Goal: Transaction & Acquisition: Purchase product/service

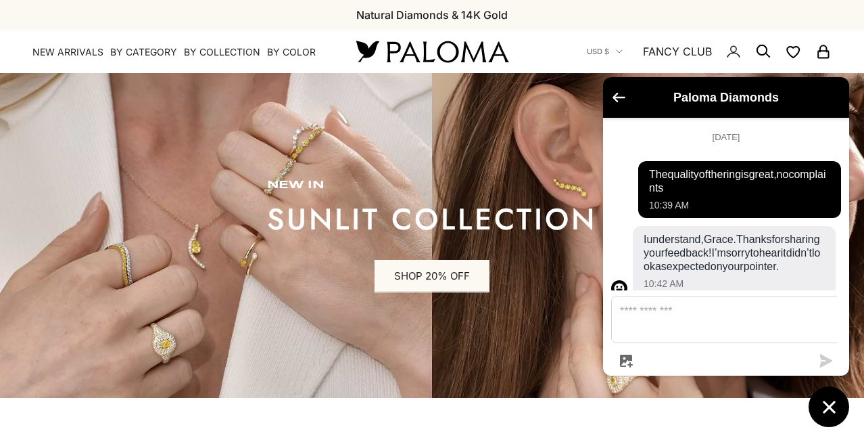
scroll to position [749, 0]
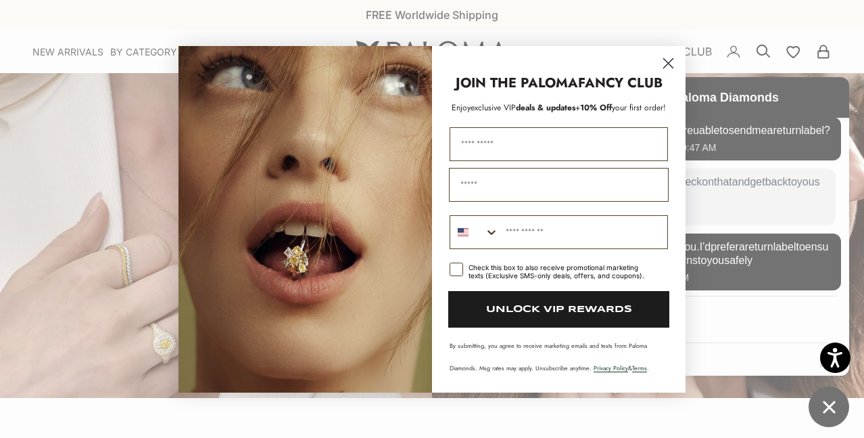
click at [829, 418] on div "Close dialog JOIN THE PALOMA FANCY CLUB Enjoy exclusive VIP deals & updates + 1…" at bounding box center [432, 219] width 864 height 438
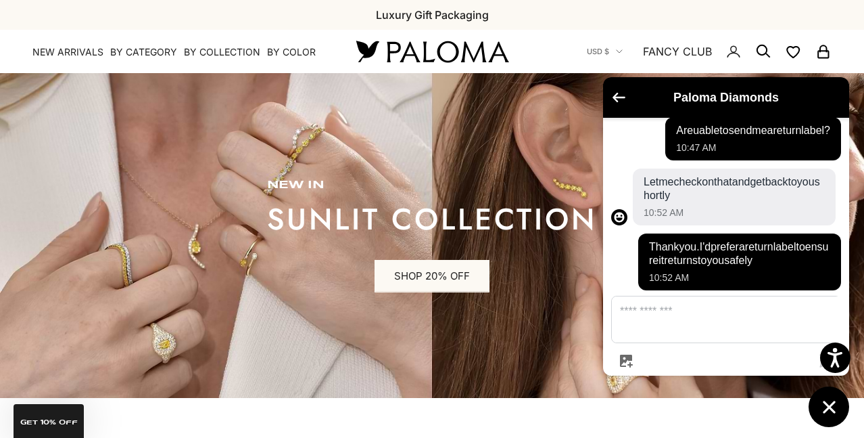
click at [828, 404] on icon "Chat window" at bounding box center [829, 406] width 12 height 12
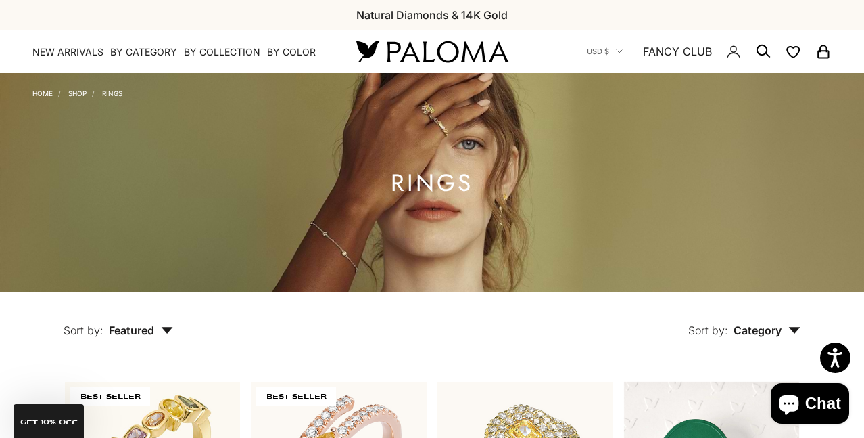
scroll to position [24, 0]
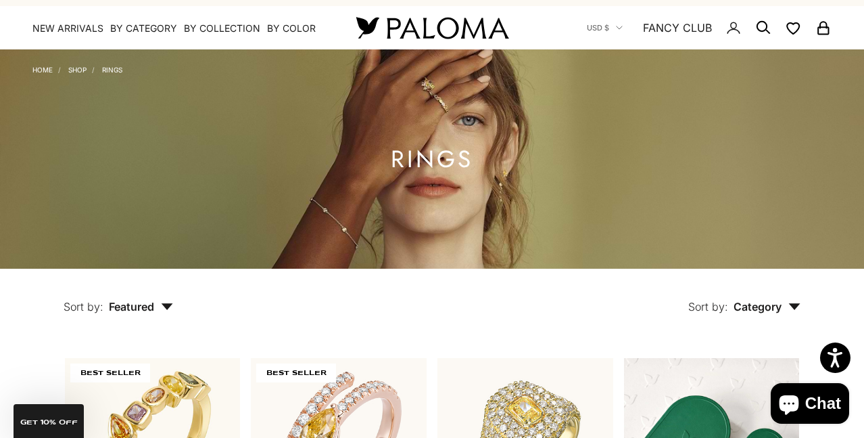
click at [155, 308] on span "Featured" at bounding box center [141, 307] width 64 height 14
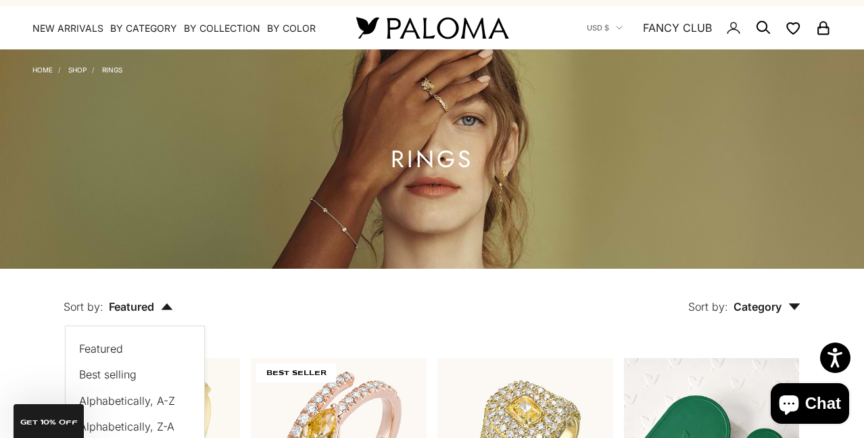
scroll to position [147, 0]
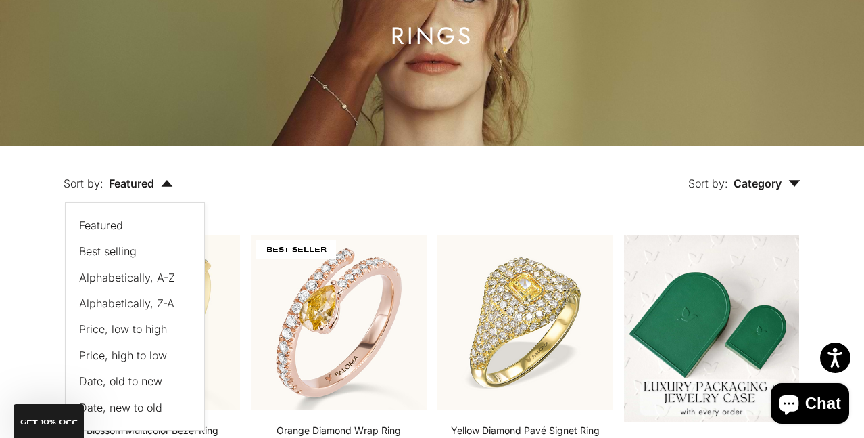
click at [145, 330] on span "Price, low to high" at bounding box center [123, 329] width 88 height 14
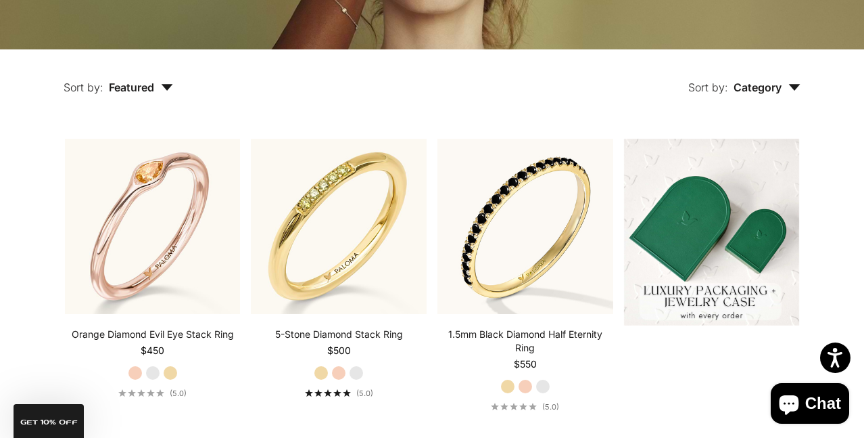
scroll to position [268, 0]
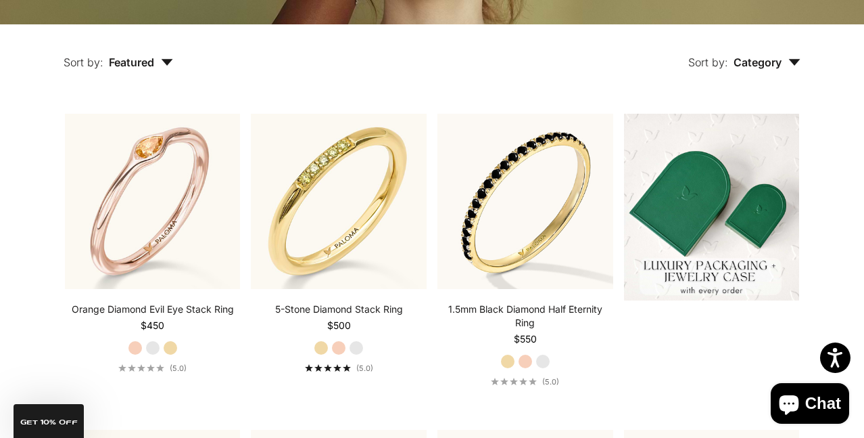
click at [143, 60] on span "Featured" at bounding box center [141, 62] width 64 height 14
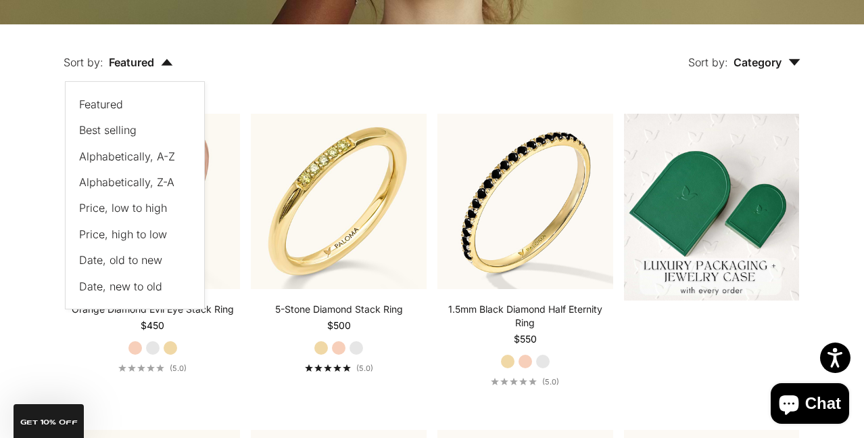
click at [133, 208] on span "Price, low to high" at bounding box center [123, 208] width 88 height 14
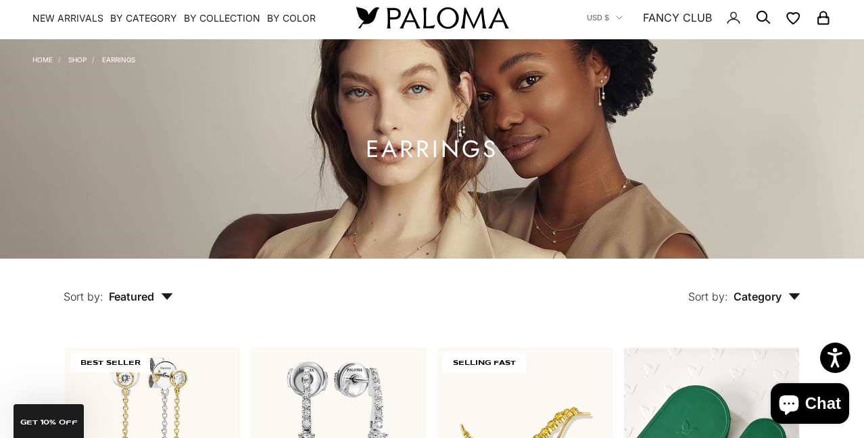
scroll to position [43, 0]
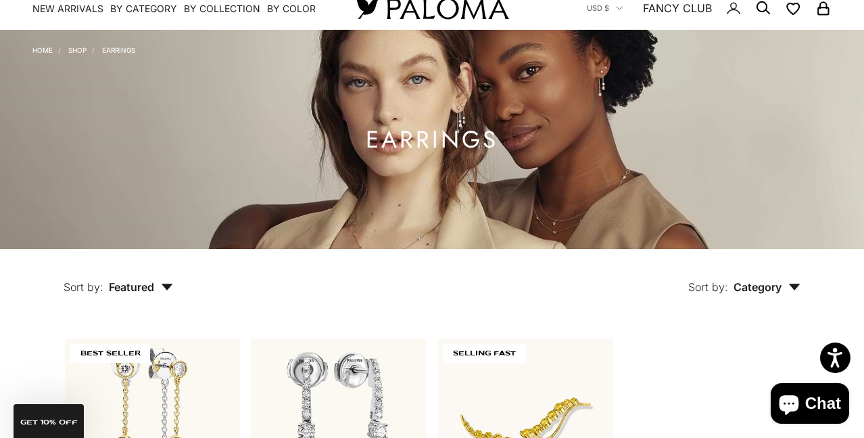
click at [137, 279] on button "Sort by: Featured" at bounding box center [118, 277] width 172 height 57
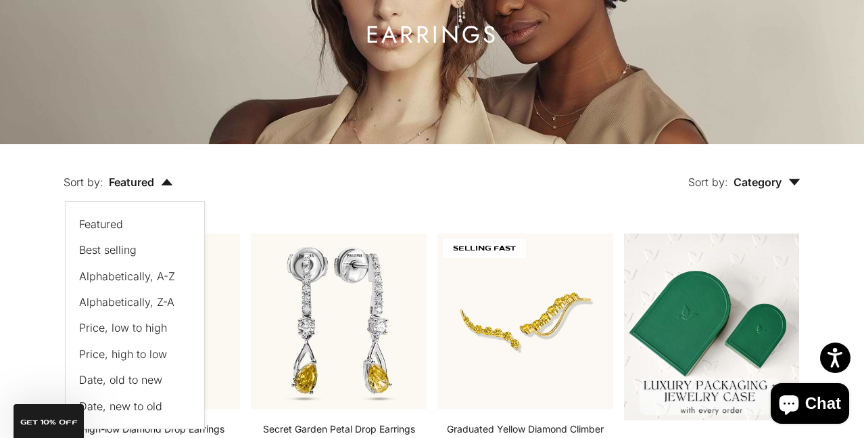
scroll to position [175, 0]
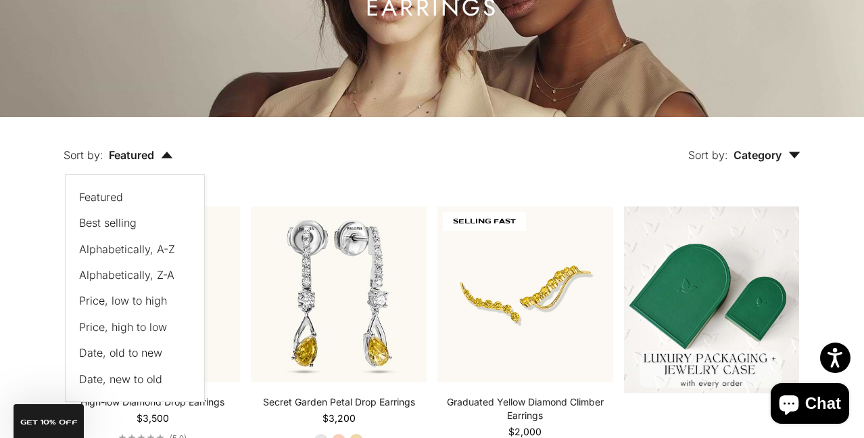
click at [139, 304] on span "Price, low to high" at bounding box center [123, 300] width 88 height 14
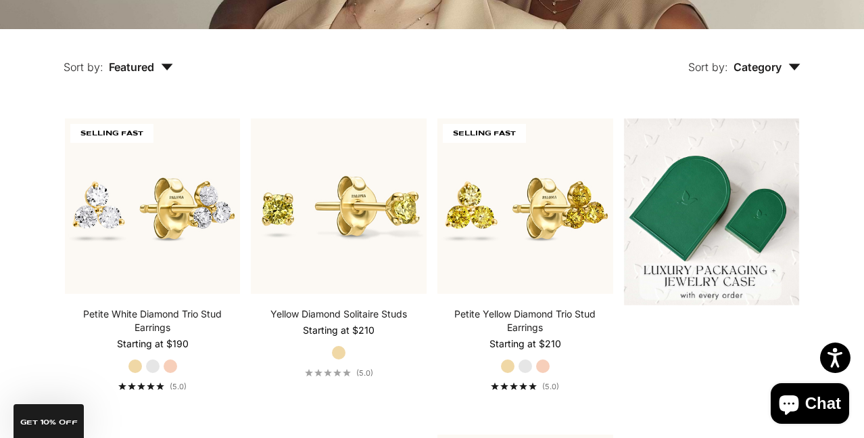
scroll to position [268, 0]
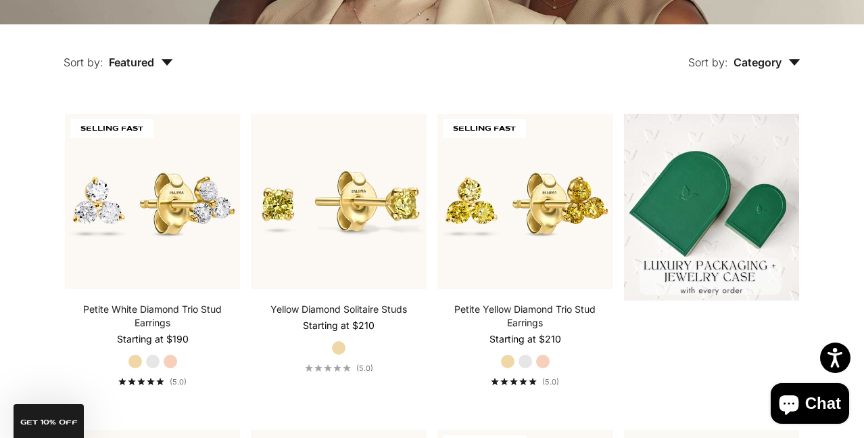
click at [143, 61] on span "Featured" at bounding box center [141, 62] width 64 height 14
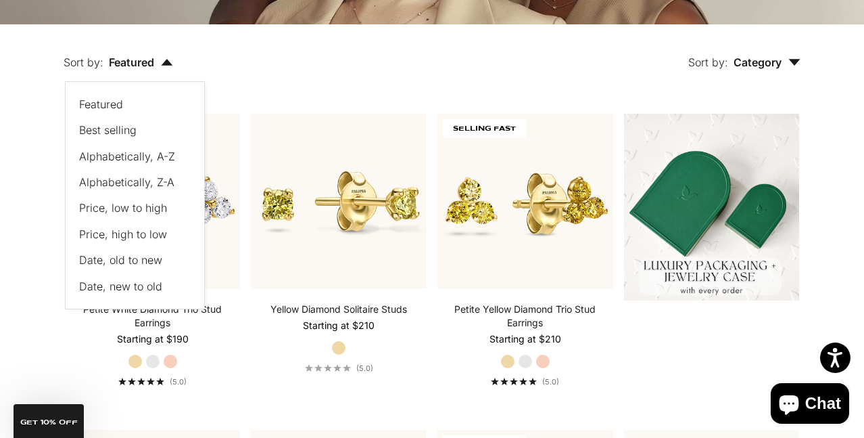
click at [125, 208] on span "Price, low to high" at bounding box center [123, 208] width 88 height 14
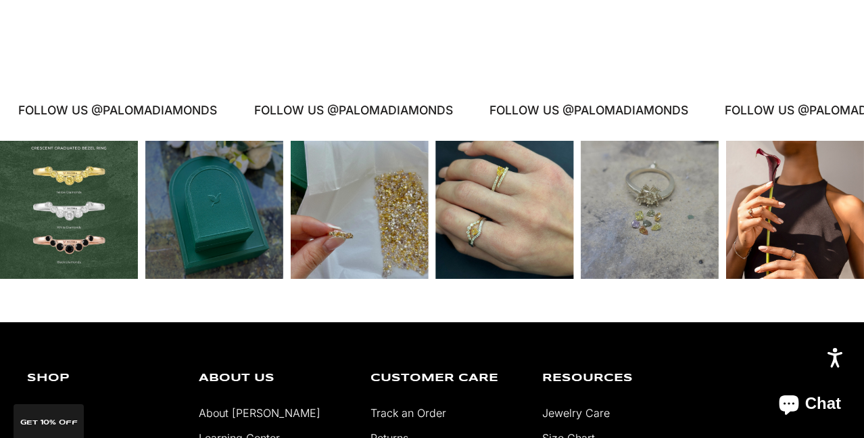
scroll to position [1434, 0]
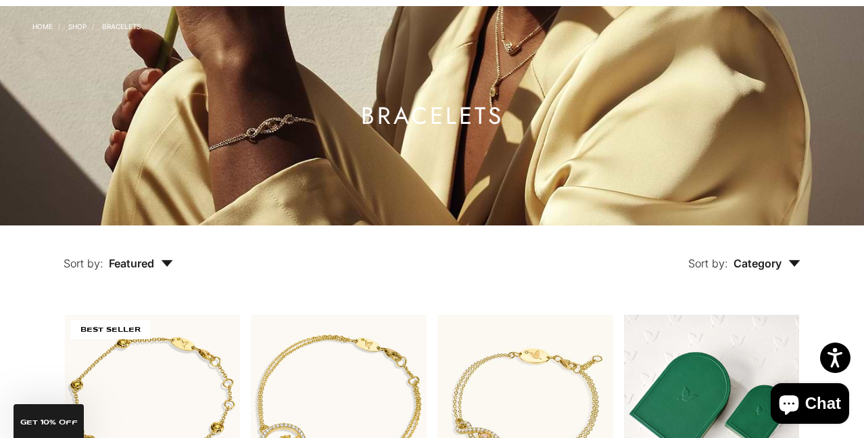
scroll to position [133, 0]
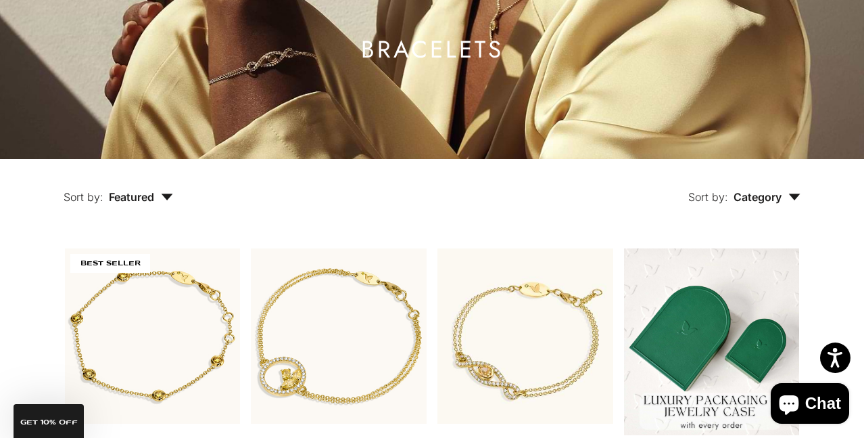
click at [143, 183] on button "Sort by: Featured" at bounding box center [118, 187] width 172 height 57
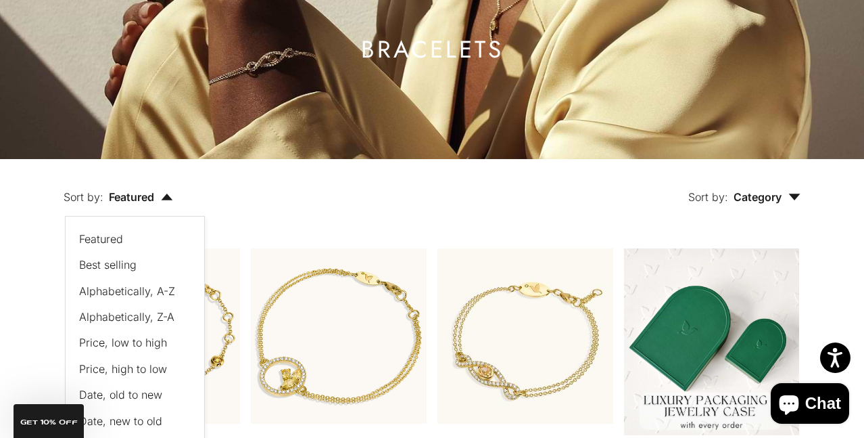
click at [138, 344] on span "Price, low to high" at bounding box center [123, 342] width 88 height 14
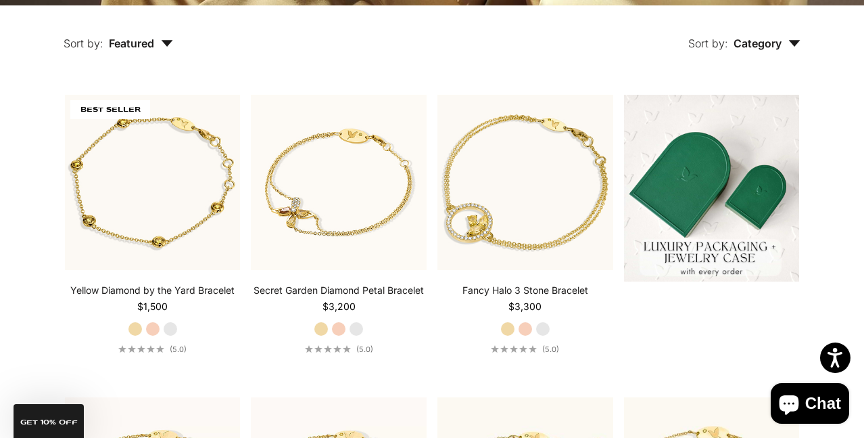
scroll to position [285, 0]
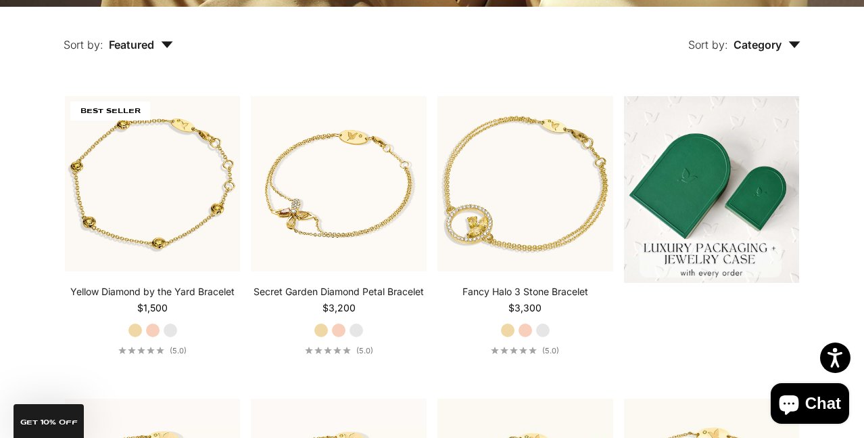
click at [158, 45] on span "Featured" at bounding box center [141, 45] width 64 height 14
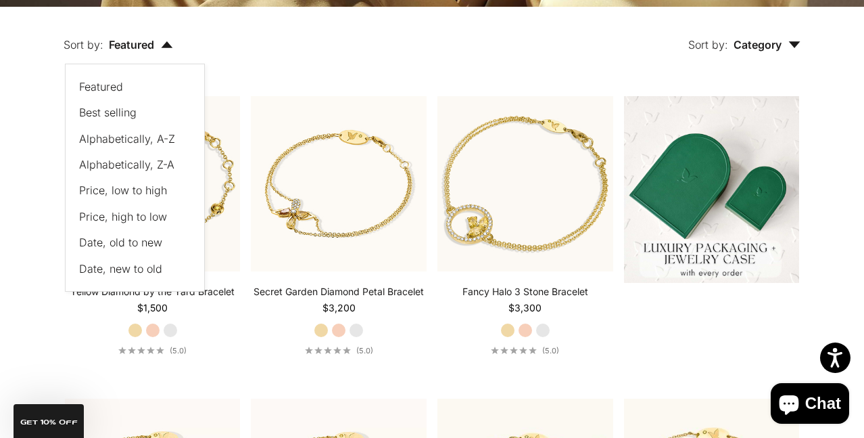
click at [150, 191] on span "Price, low to high" at bounding box center [123, 190] width 88 height 14
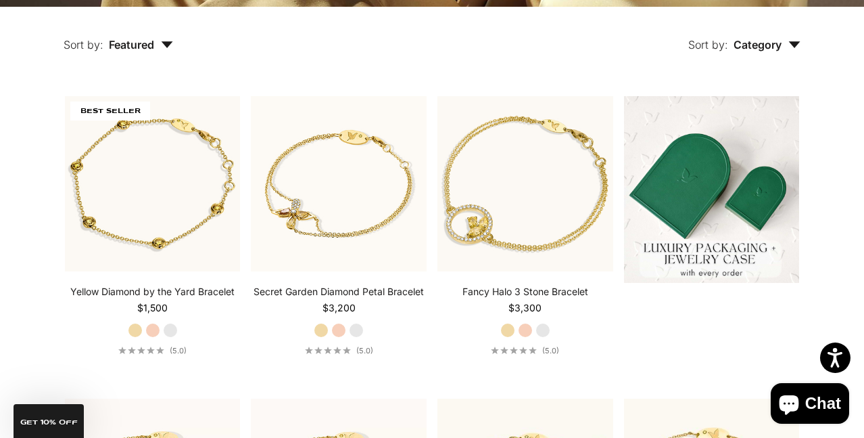
click at [139, 44] on span "Featured" at bounding box center [141, 45] width 64 height 14
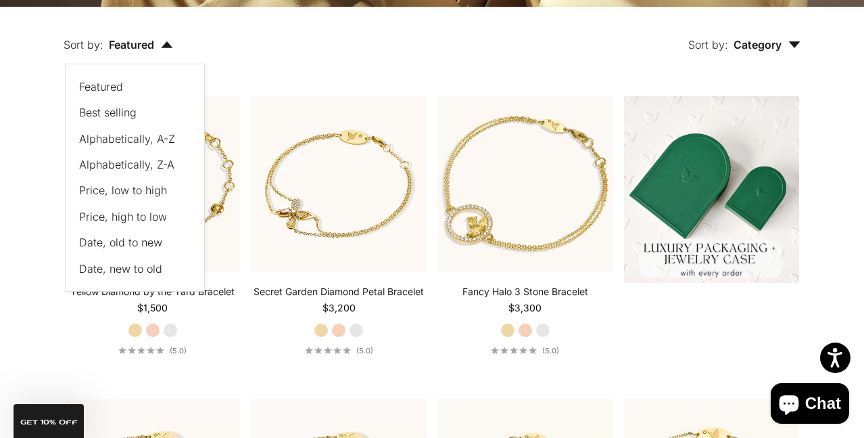
click at [127, 189] on span "Price, low to high" at bounding box center [123, 190] width 88 height 14
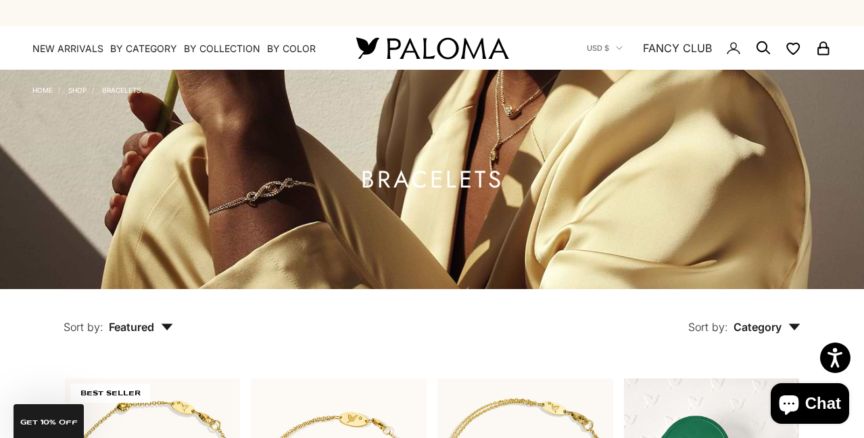
scroll to position [0, 0]
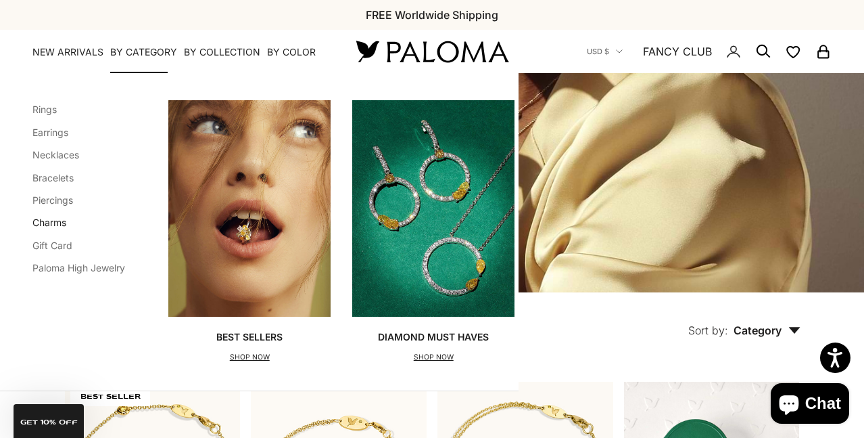
click at [57, 220] on link "Charms" at bounding box center [49, 221] width 34 height 11
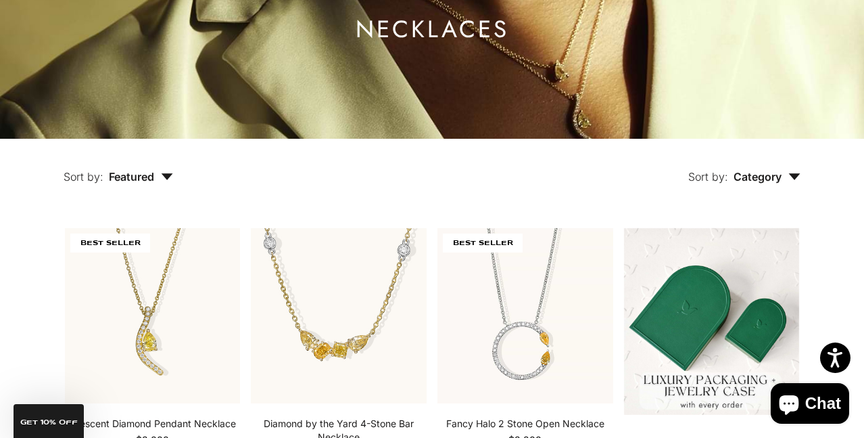
scroll to position [184, 0]
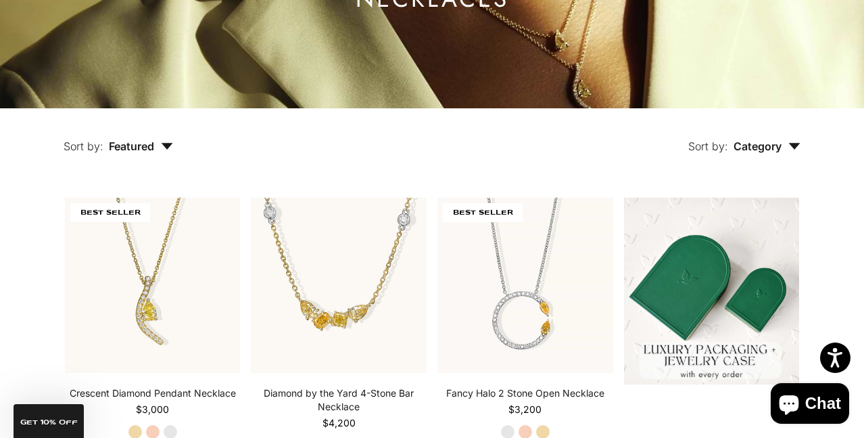
click at [133, 136] on button "Sort by: Featured" at bounding box center [118, 136] width 172 height 57
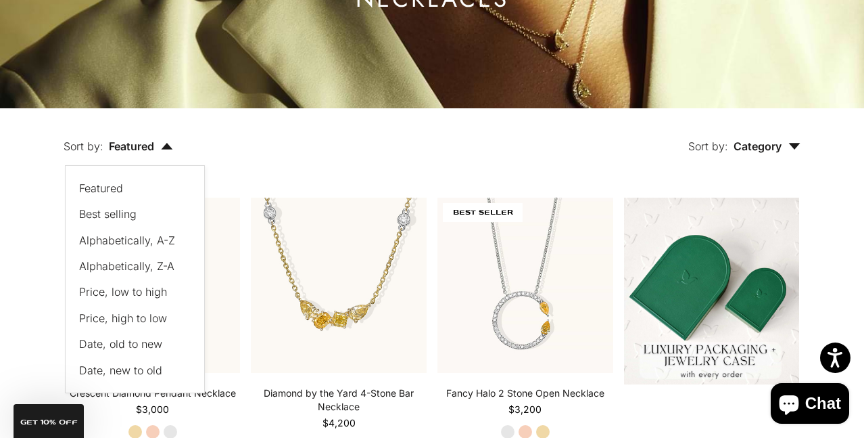
click at [131, 292] on span "Price, low to high" at bounding box center [123, 292] width 88 height 14
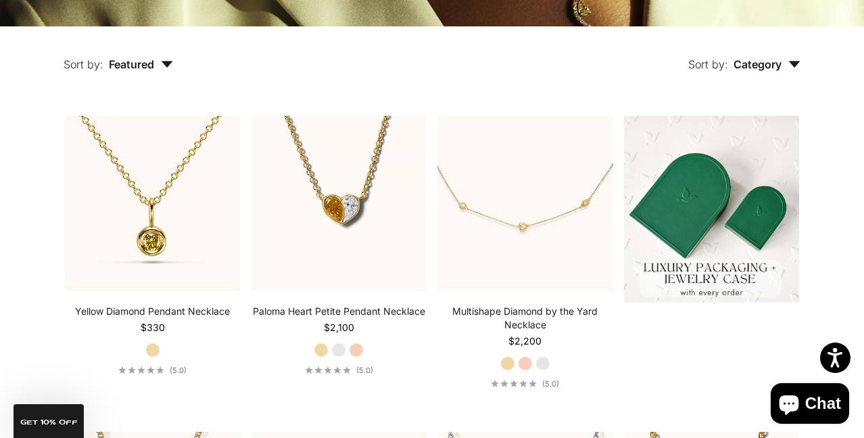
scroll to position [268, 0]
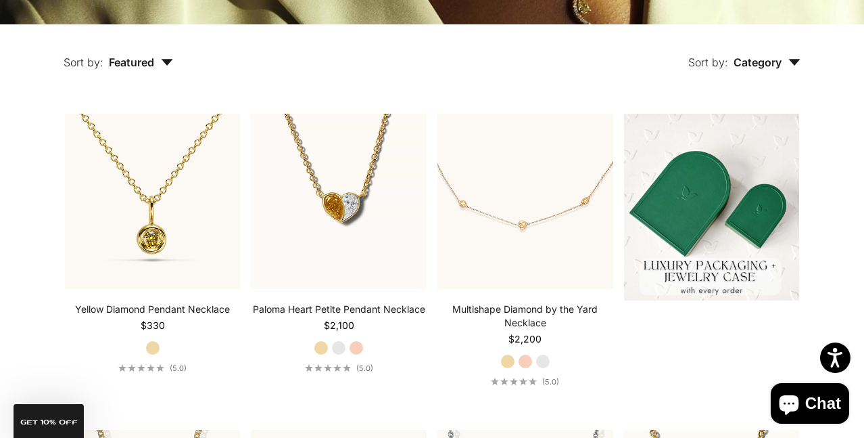
click at [131, 62] on span "Featured" at bounding box center [141, 62] width 64 height 14
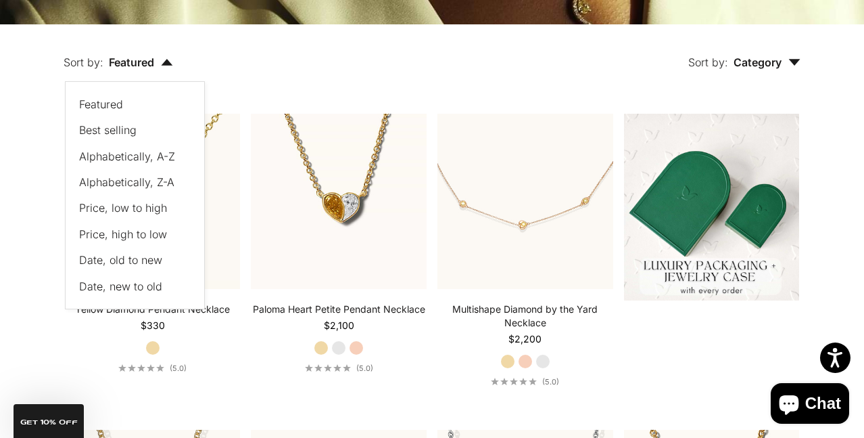
click at [121, 206] on span "Price, low to high" at bounding box center [123, 208] width 88 height 14
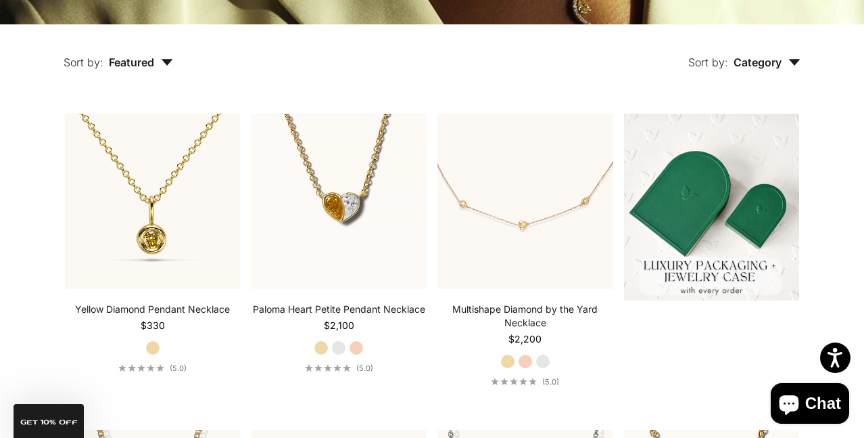
click at [141, 60] on span "Featured" at bounding box center [141, 62] width 64 height 14
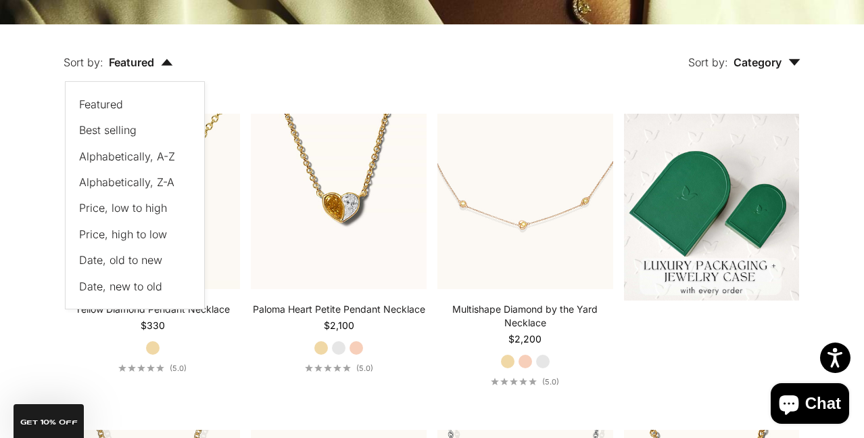
click at [133, 205] on span "Price, low to high" at bounding box center [123, 208] width 88 height 14
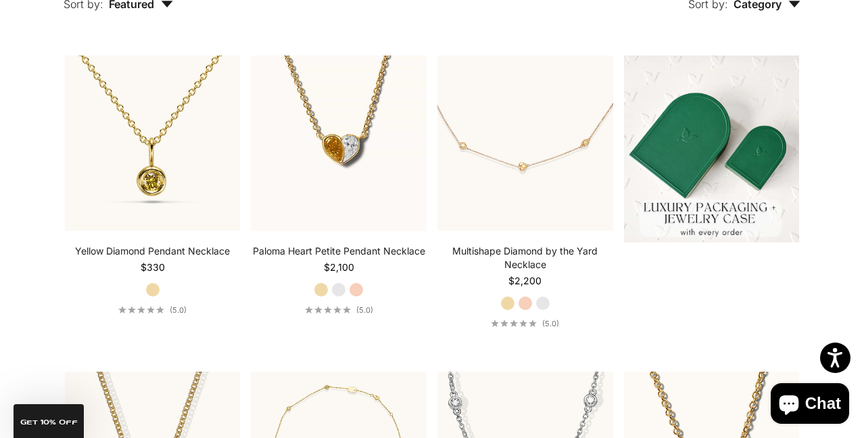
scroll to position [281, 0]
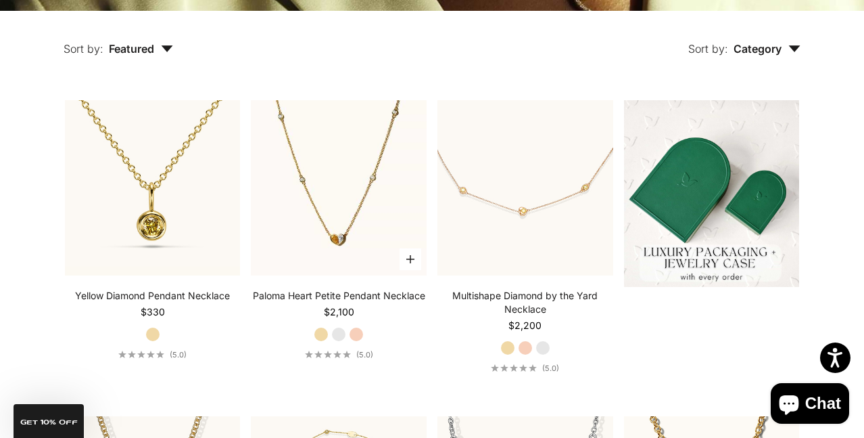
click at [371, 181] on img at bounding box center [339, 188] width 176 height 176
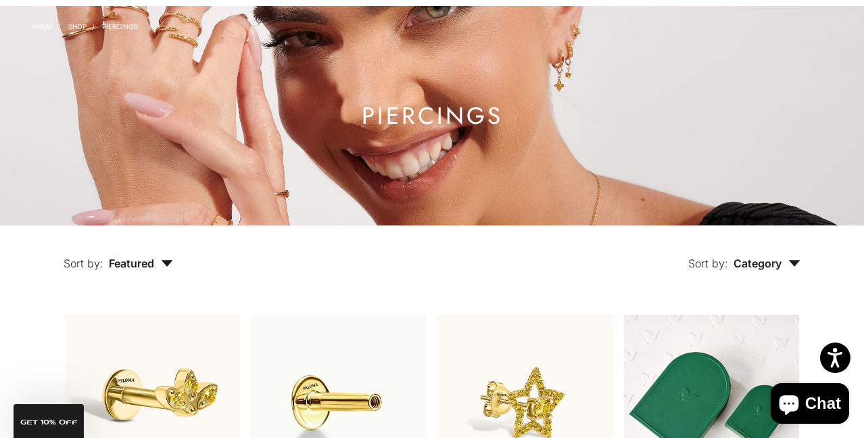
scroll to position [81, 0]
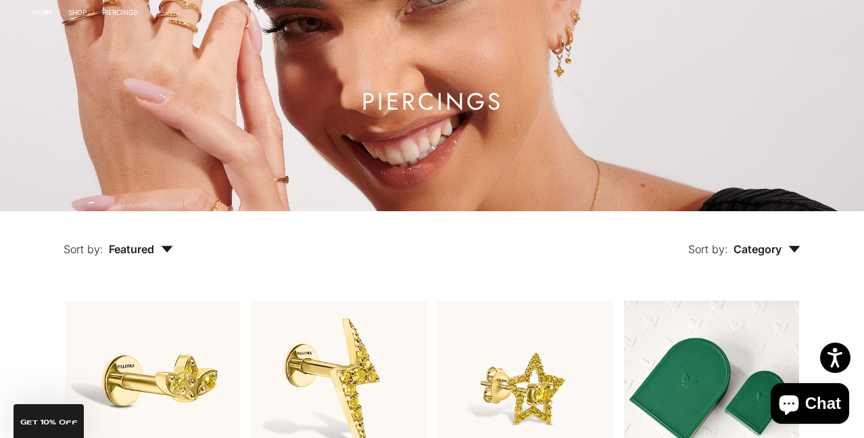
click at [149, 254] on span "Featured" at bounding box center [141, 249] width 64 height 14
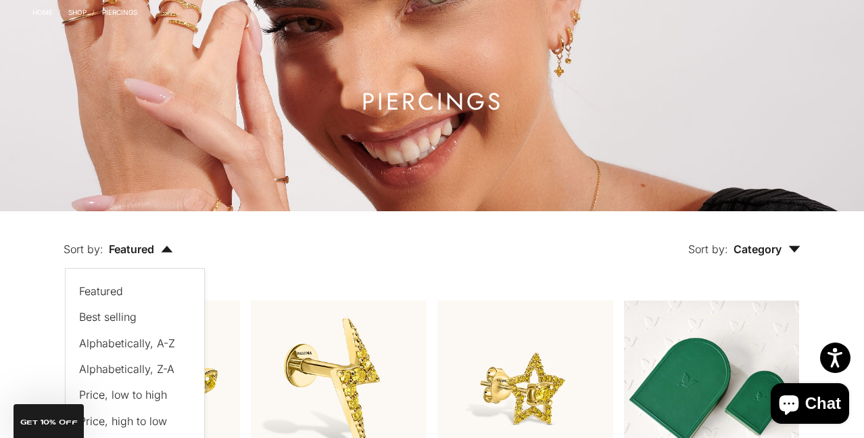
click at [138, 389] on span "Price, low to high" at bounding box center [123, 394] width 88 height 14
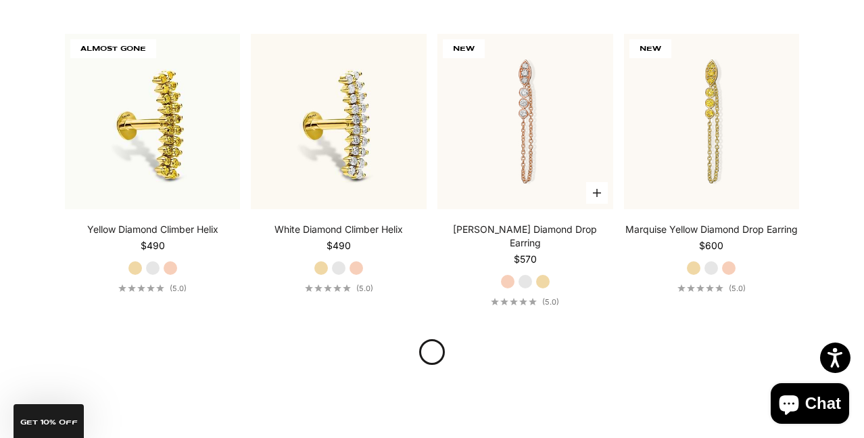
scroll to position [1255, 0]
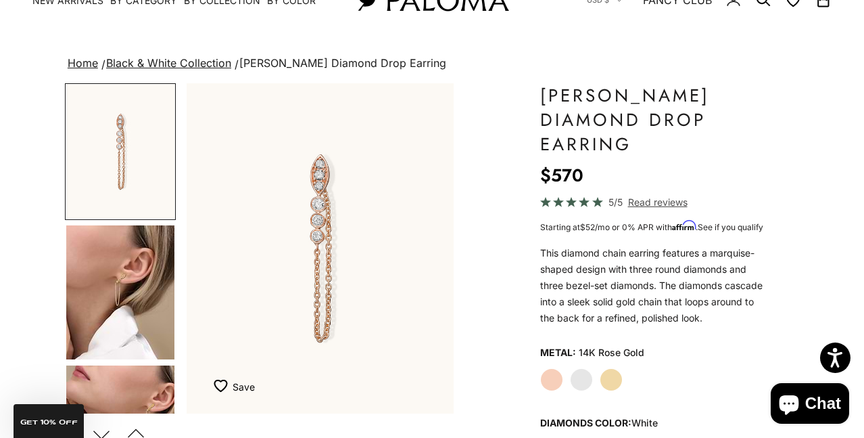
scroll to position [70, 0]
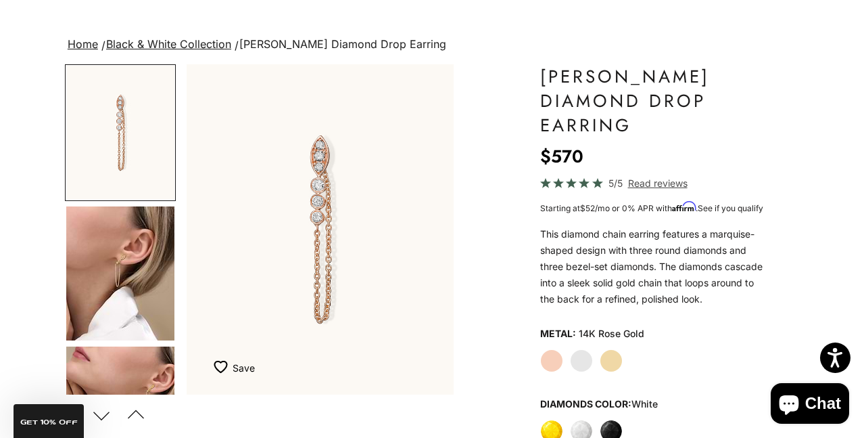
click at [158, 302] on img "Go to item 4" at bounding box center [120, 273] width 108 height 134
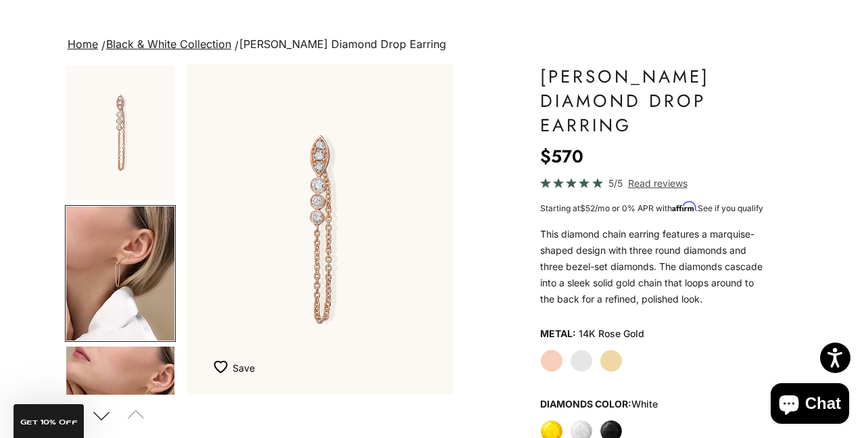
scroll to position [43, 0]
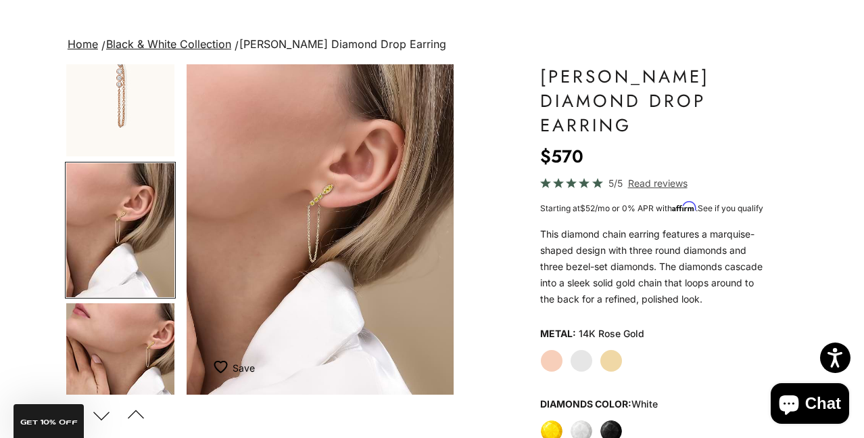
click at [128, 348] on img "Go to item 5" at bounding box center [120, 370] width 108 height 134
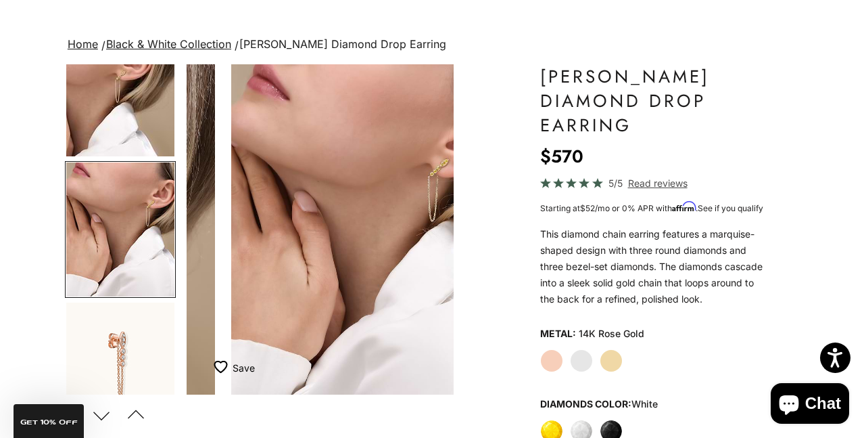
scroll to position [0, 567]
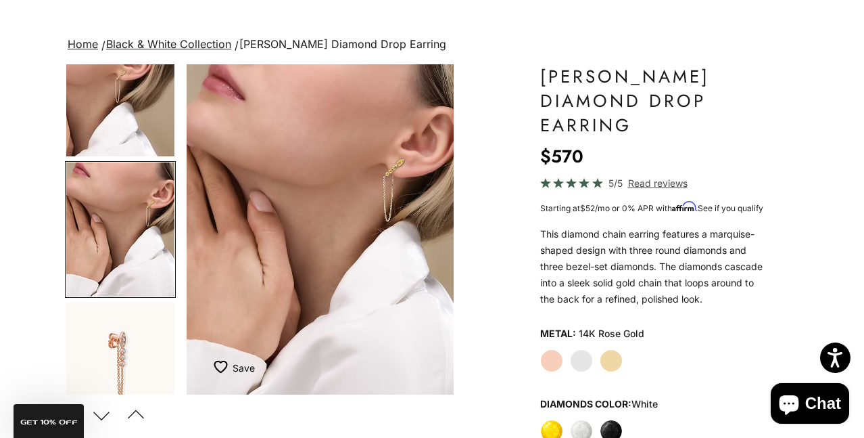
click at [115, 377] on img "Go to item 6" at bounding box center [120, 369] width 108 height 134
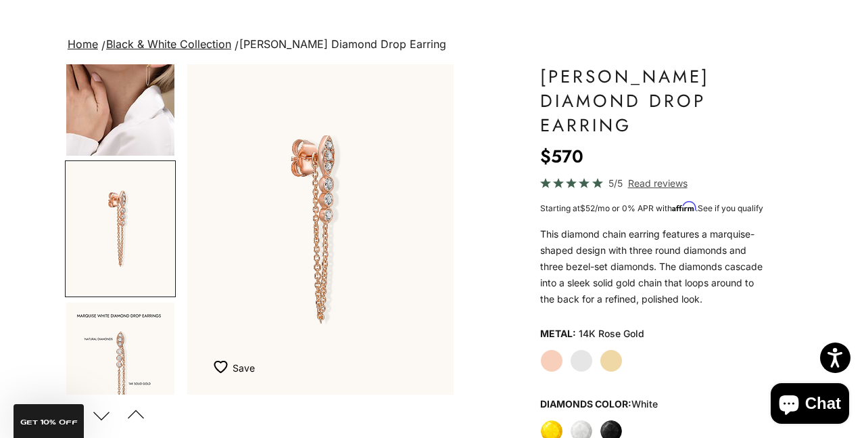
scroll to position [0, 850]
click at [115, 392] on img "Go to item 9" at bounding box center [120, 369] width 108 height 134
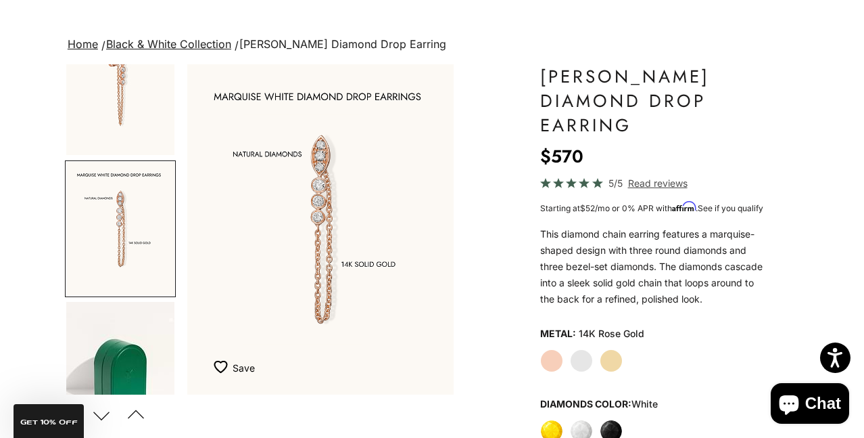
scroll to position [0, 1133]
click at [118, 366] on img "Go to item 12" at bounding box center [120, 368] width 108 height 133
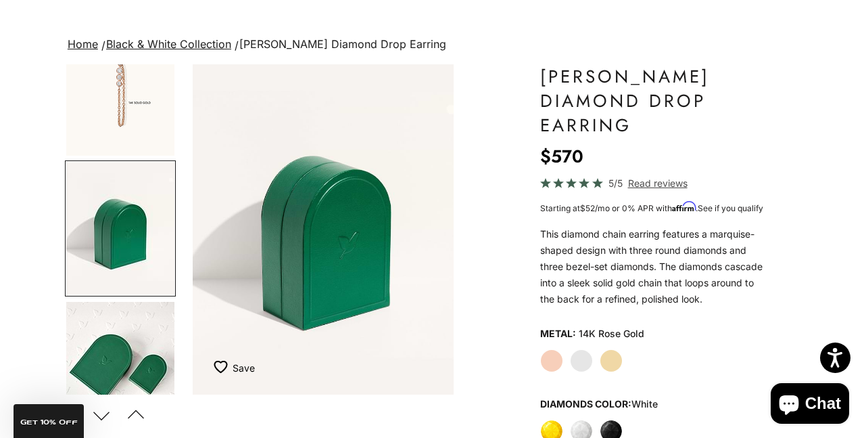
scroll to position [0, 1417]
